Goal: Task Accomplishment & Management: Manage account settings

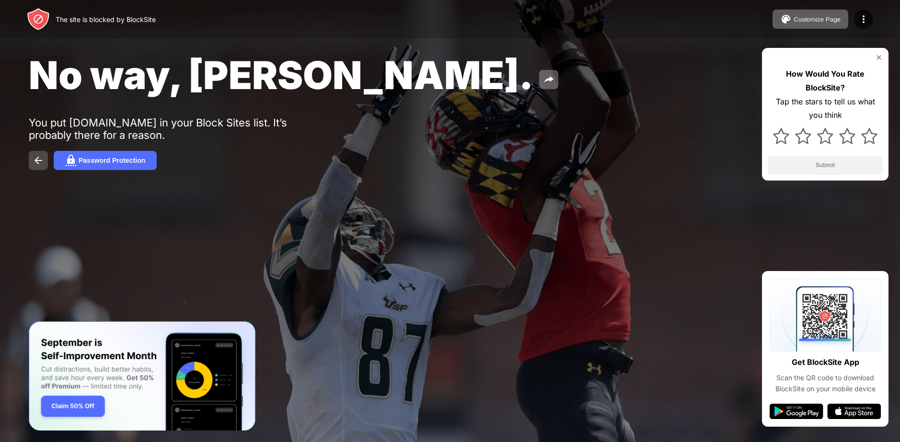
click at [34, 164] on img at bounding box center [39, 161] width 12 height 12
click at [855, 13] on div at bounding box center [863, 19] width 19 height 19
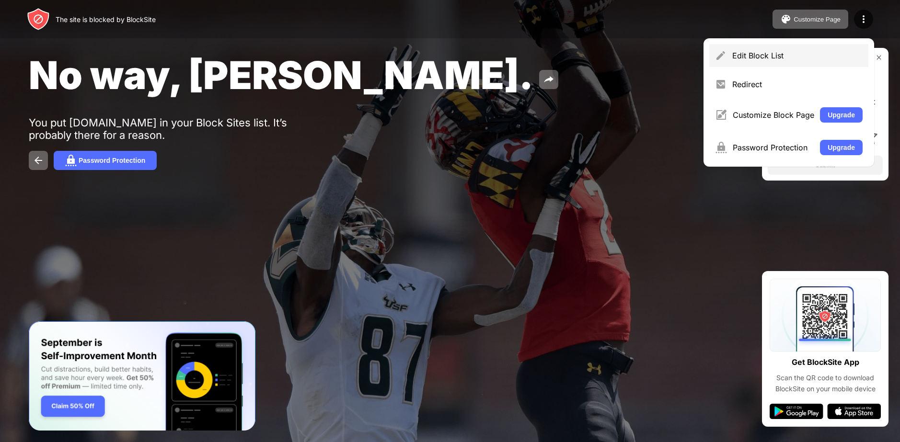
click at [761, 57] on div "Edit Block List" at bounding box center [797, 56] width 130 height 10
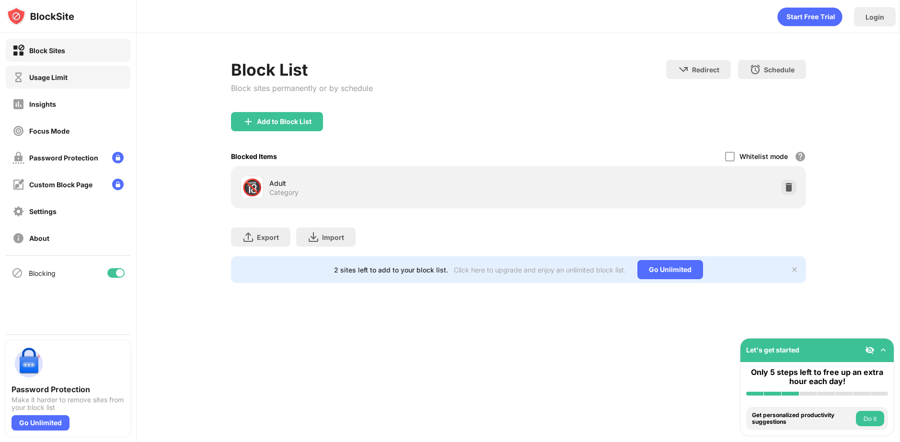
click at [47, 81] on div "Usage Limit" at bounding box center [48, 77] width 38 height 8
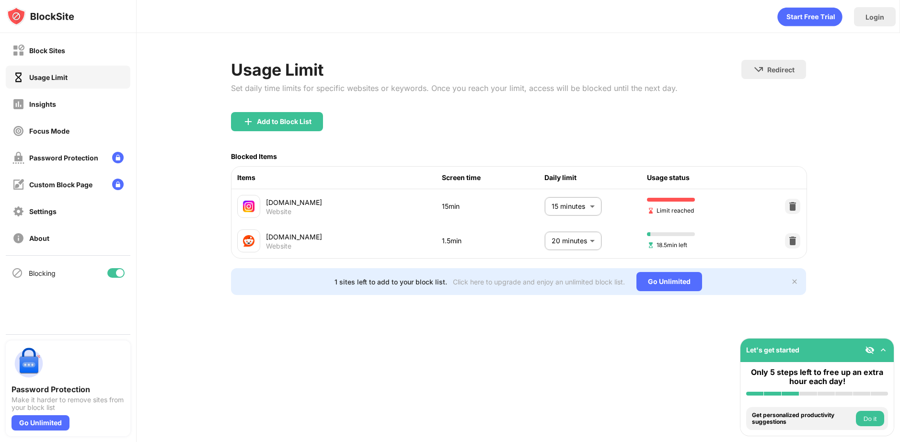
click at [585, 205] on body "Block Sites Usage Limit Insights Focus Mode Password Protection Custom Block Pa…" at bounding box center [450, 221] width 900 height 442
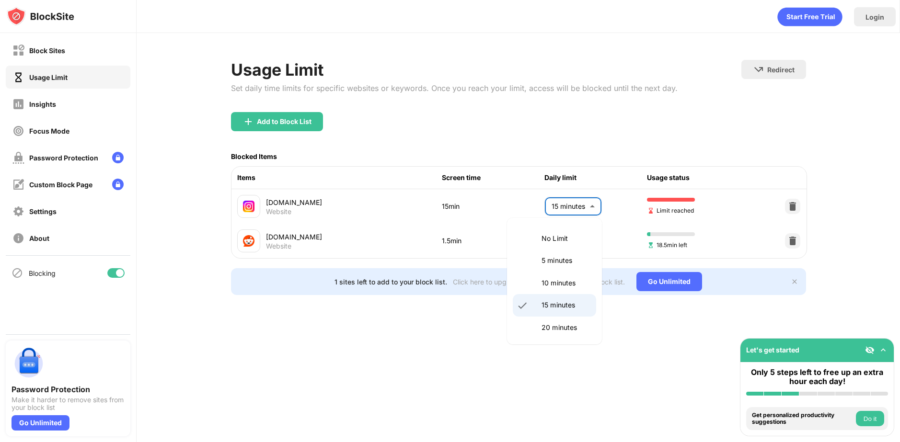
click at [546, 323] on p "20 minutes" at bounding box center [566, 328] width 49 height 11
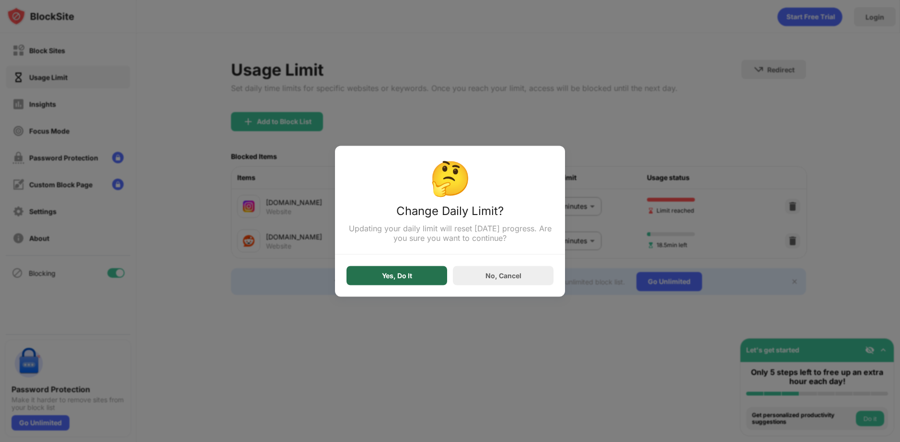
click at [375, 271] on div "Yes, Do It" at bounding box center [396, 275] width 101 height 19
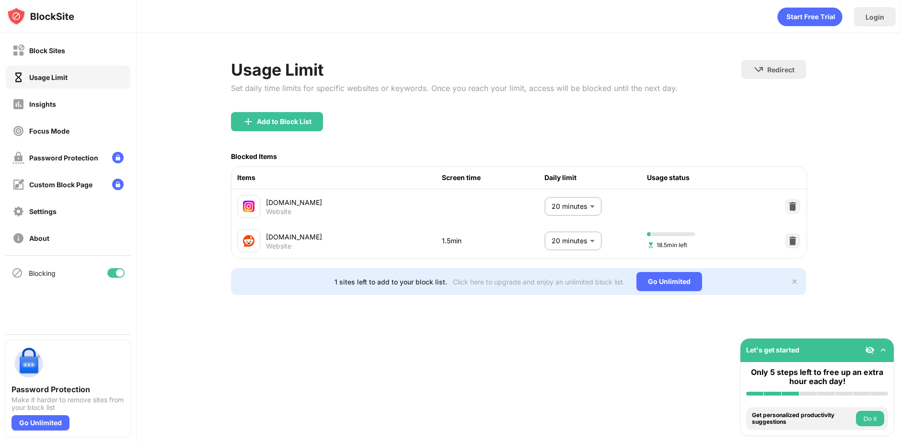
click at [571, 205] on body "Block Sites Usage Limit Insights Focus Mode Password Protection Custom Block Pa…" at bounding box center [450, 221] width 900 height 442
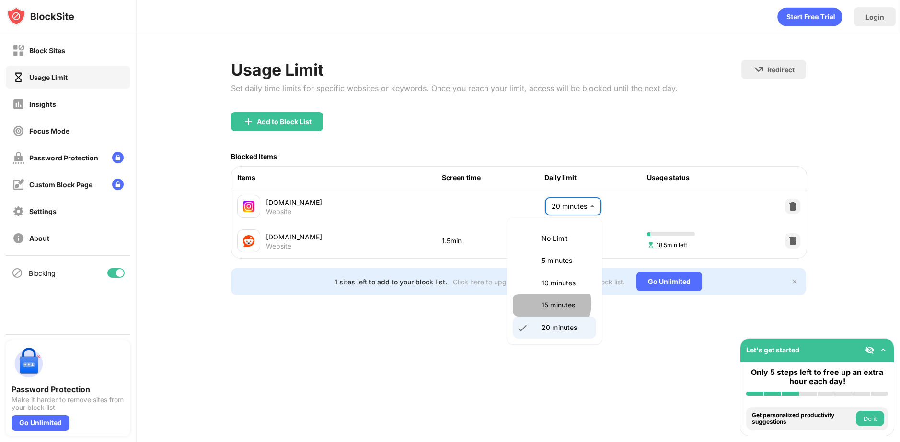
click at [550, 304] on p "15 minutes" at bounding box center [566, 305] width 49 height 11
type input "**"
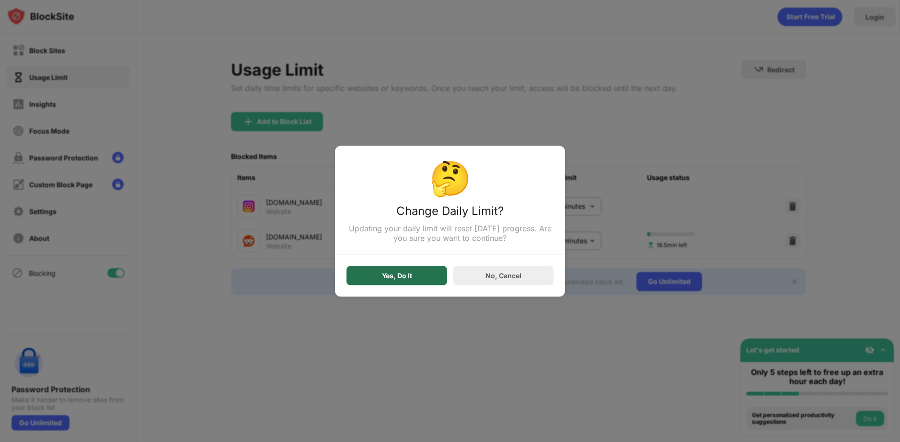
click at [425, 285] on div "Yes, Do It" at bounding box center [396, 275] width 101 height 19
